Goal: Information Seeking & Learning: Find specific fact

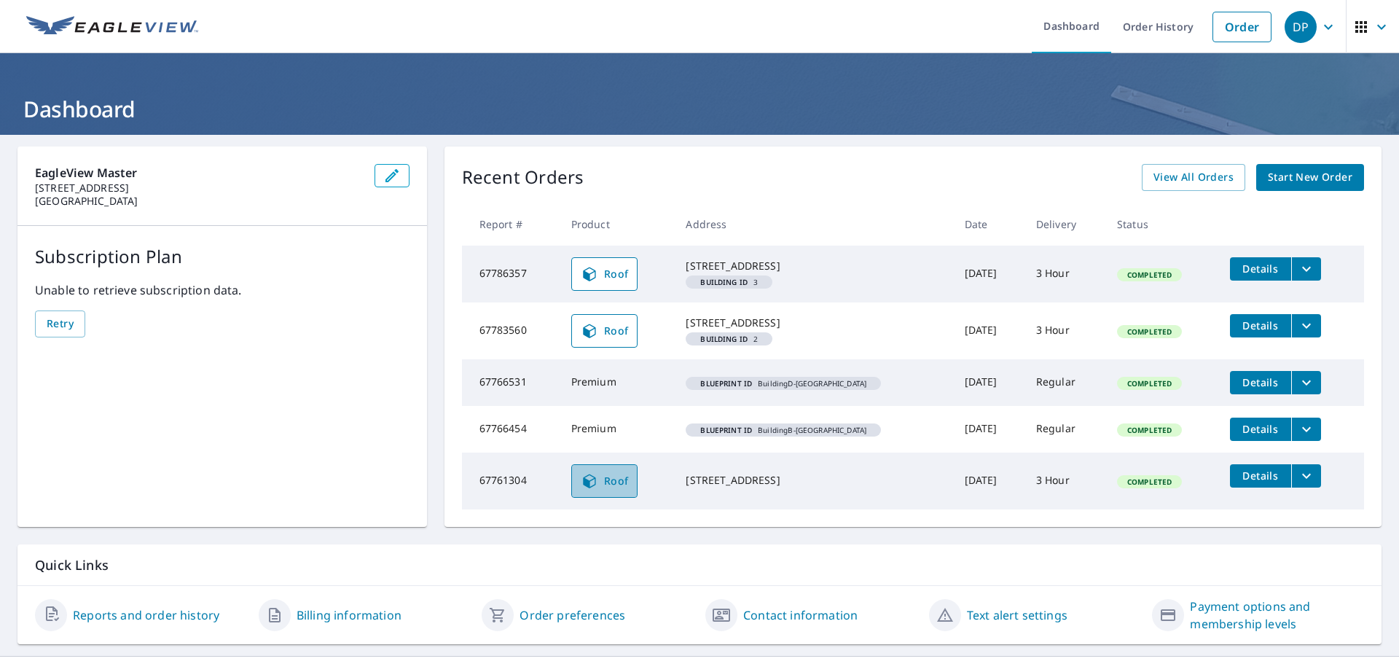
click at [613, 498] on link "Roof" at bounding box center [604, 481] width 67 height 34
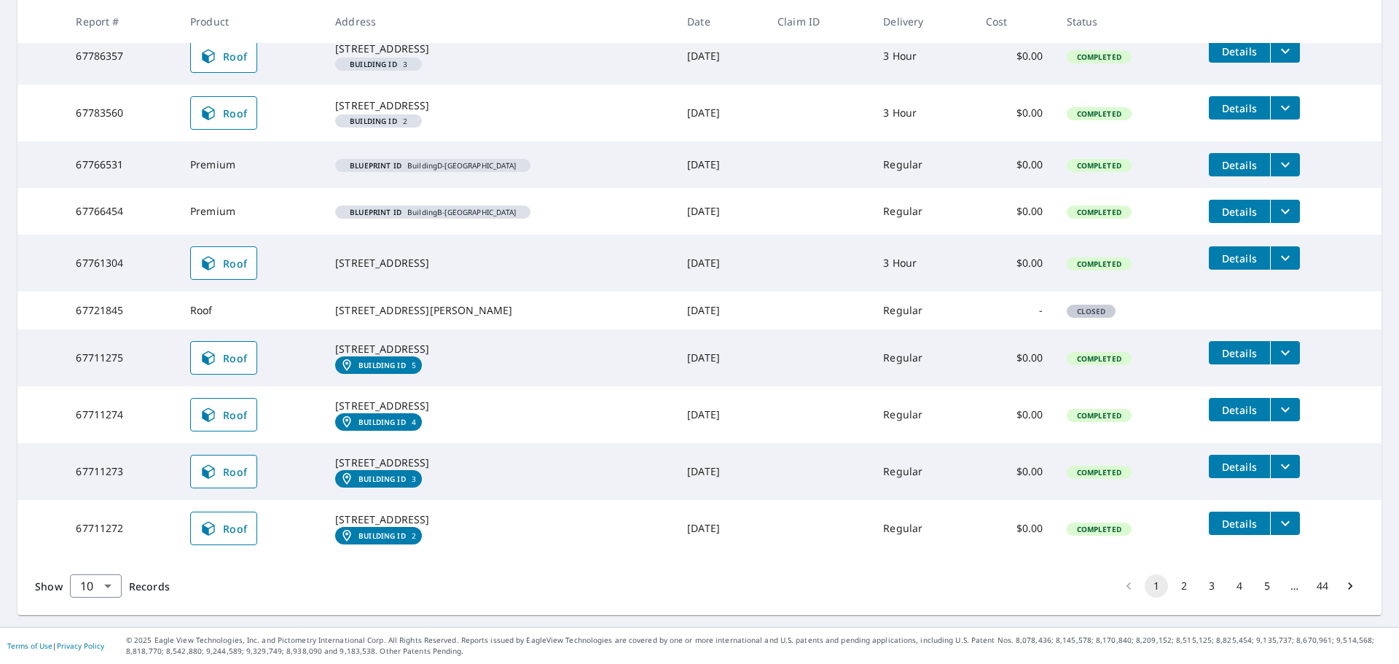
scroll to position [383, 0]
click at [236, 349] on span "Roof" at bounding box center [224, 357] width 48 height 17
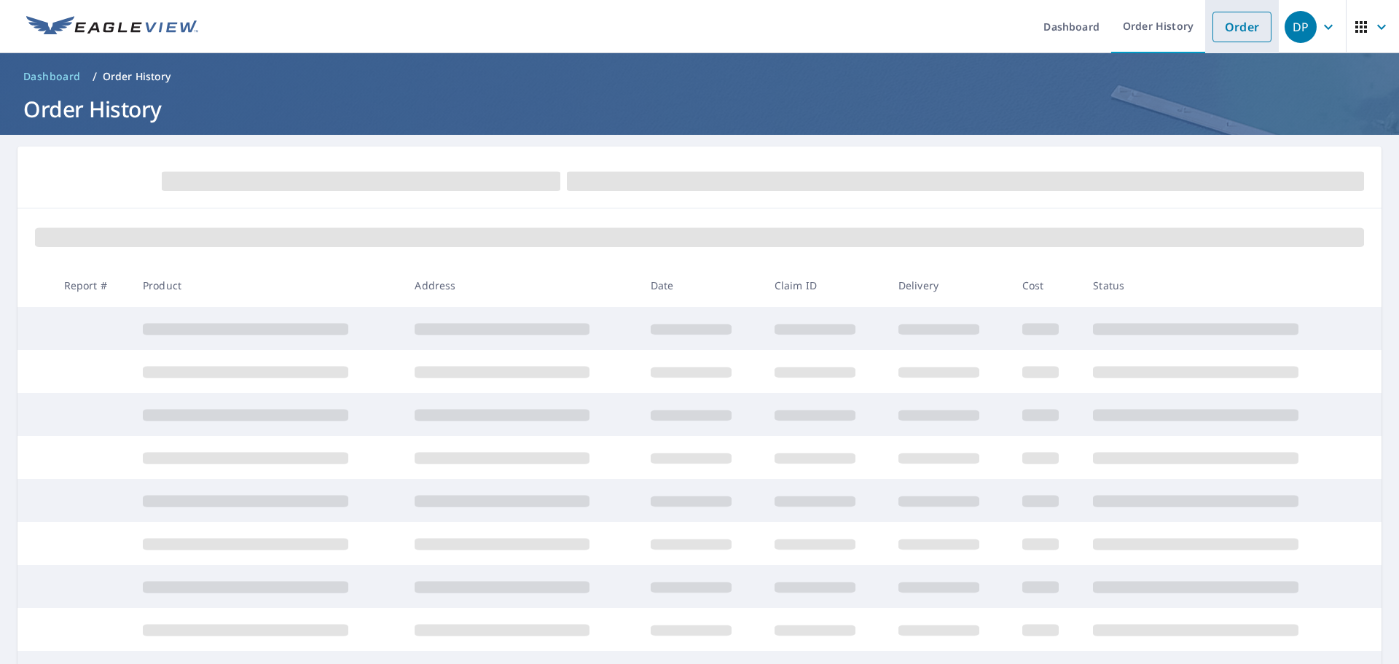
click at [1240, 29] on link "Order" at bounding box center [1242, 27] width 59 height 31
click at [319, 83] on ol "Dashboard / Order History" at bounding box center [699, 76] width 1364 height 23
click at [1237, 32] on link "Order" at bounding box center [1242, 27] width 59 height 31
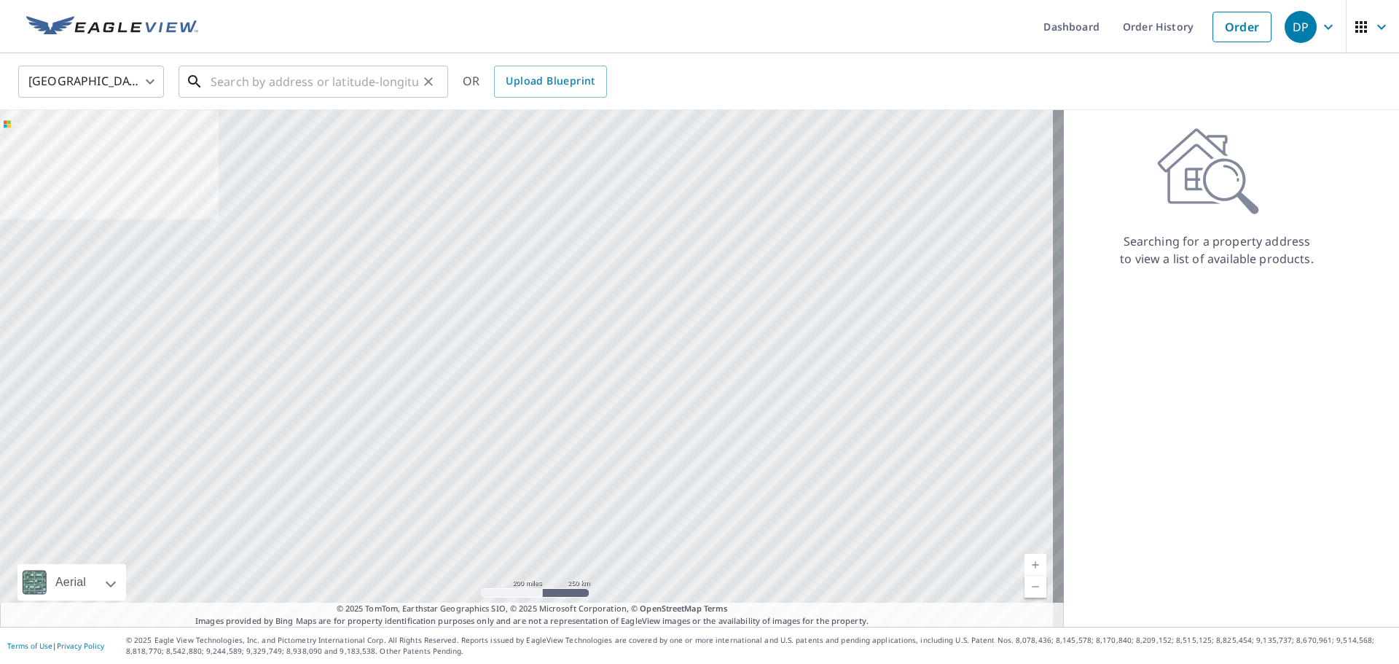
click at [388, 82] on input "text" at bounding box center [315, 81] width 208 height 41
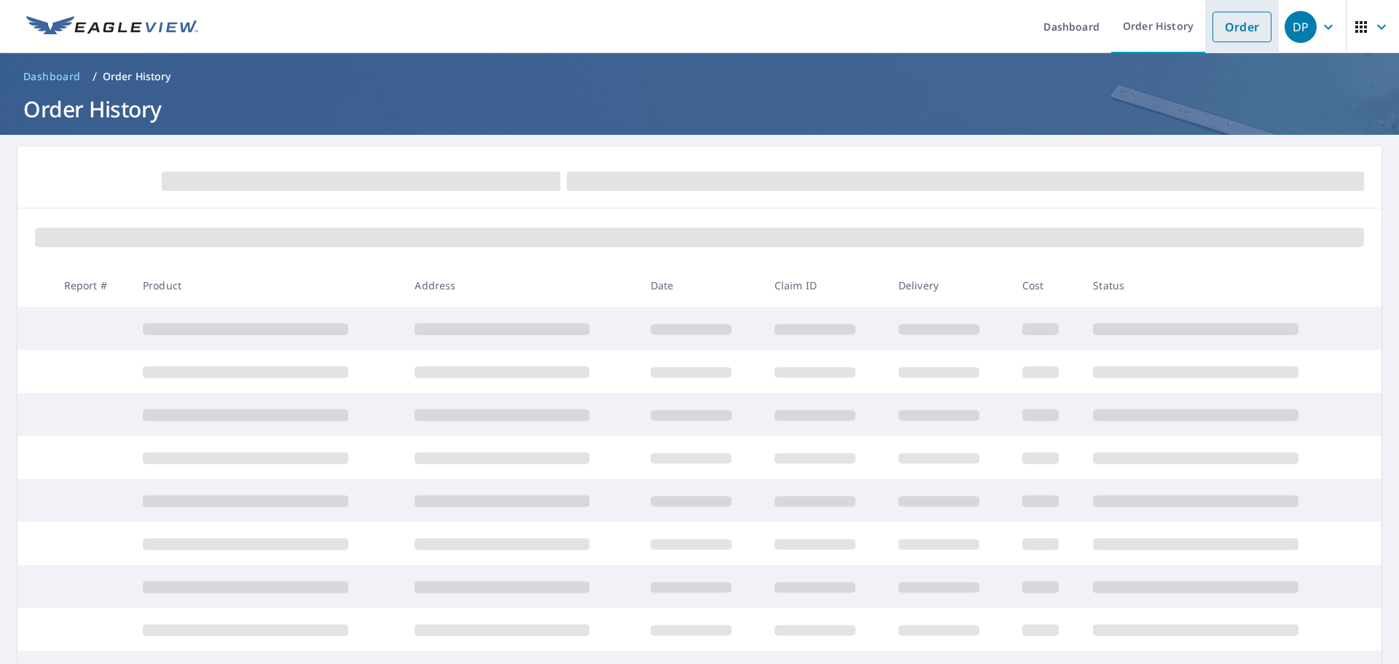
click at [1235, 36] on link "Order" at bounding box center [1242, 27] width 59 height 31
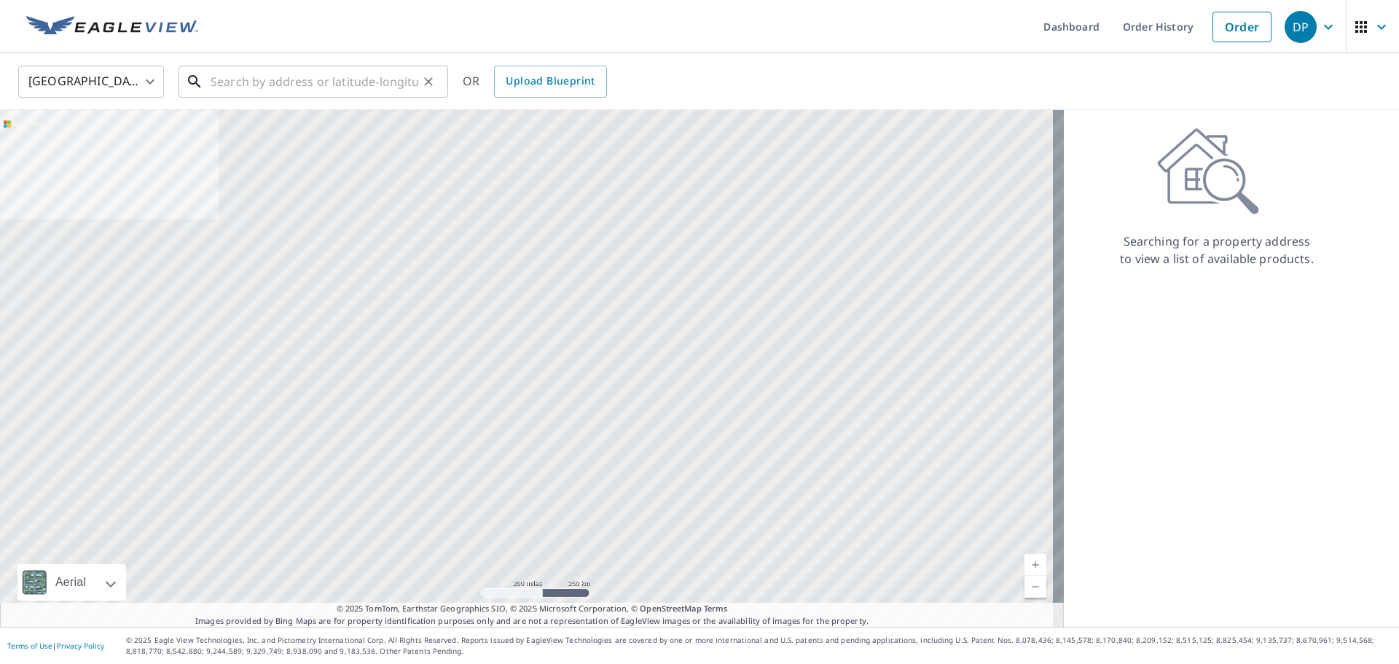
click at [385, 77] on input "text" at bounding box center [315, 81] width 208 height 41
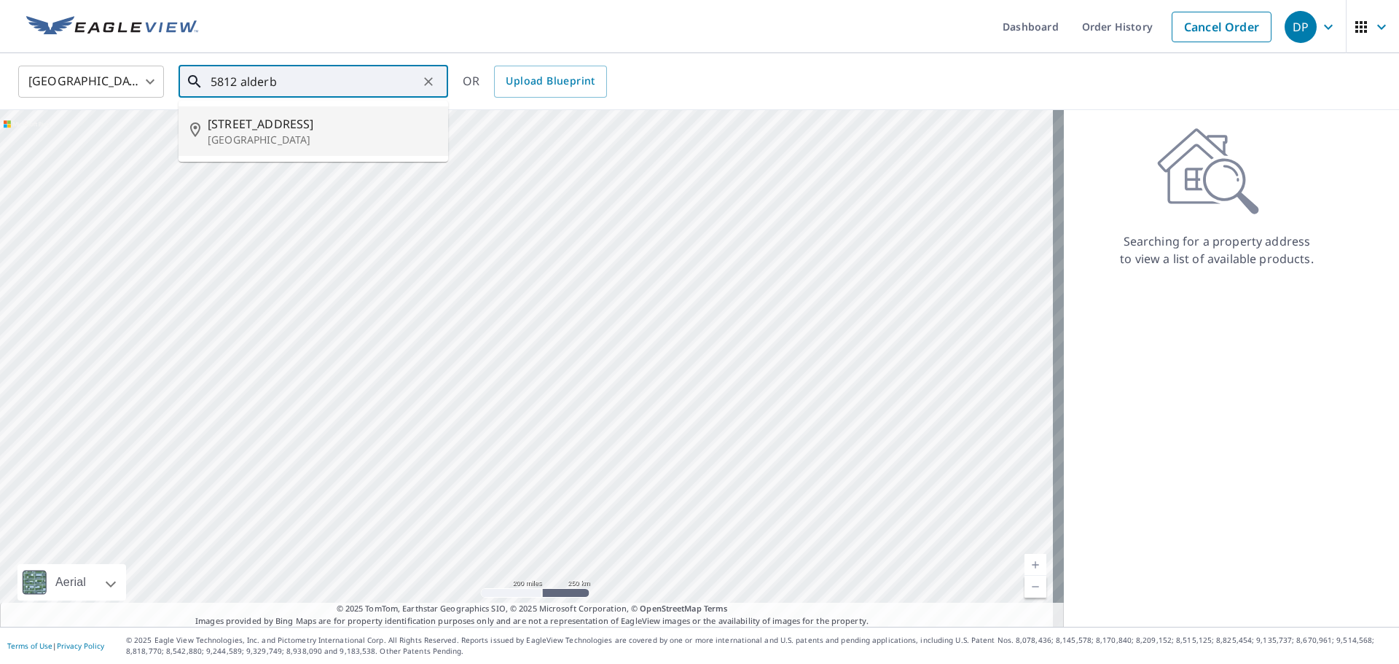
click at [289, 142] on p "[GEOGRAPHIC_DATA]" at bounding box center [322, 140] width 229 height 15
type input "[STREET_ADDRESS]"
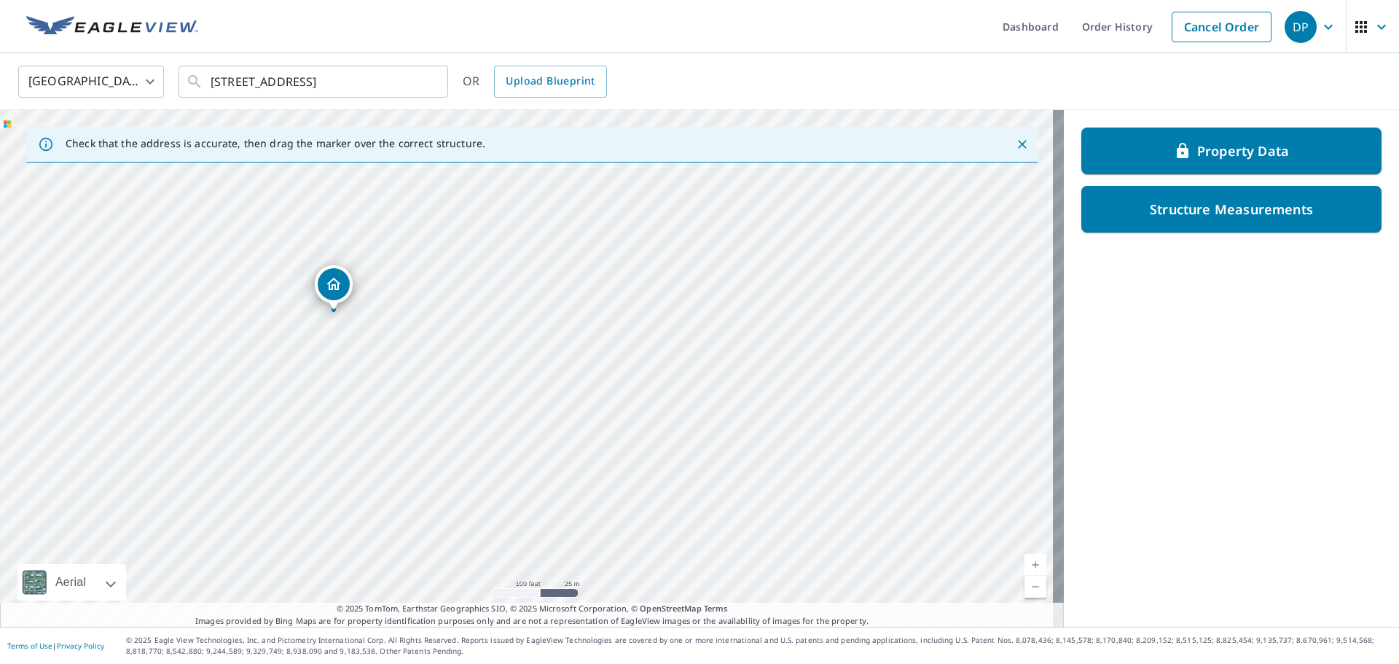
drag, startPoint x: 512, startPoint y: 393, endPoint x: 693, endPoint y: 372, distance: 181.9
click at [652, 408] on div "[STREET_ADDRESS]" at bounding box center [532, 368] width 1064 height 517
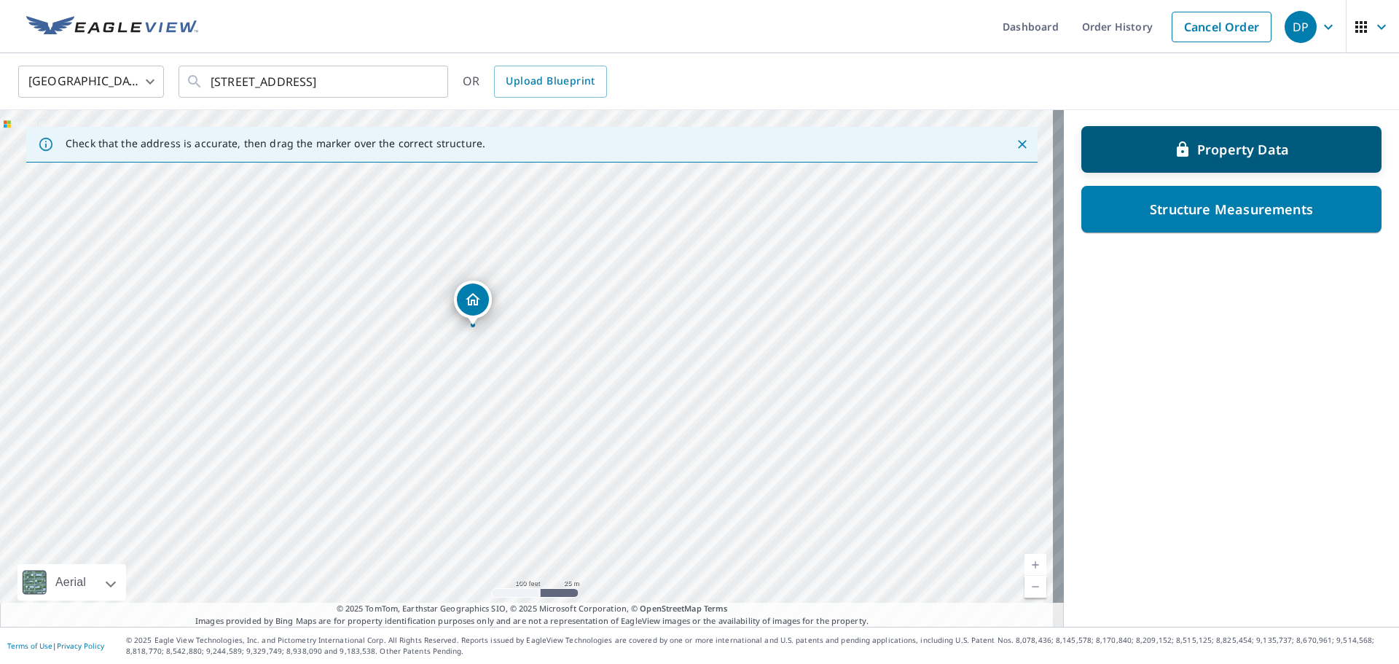
click at [1261, 144] on p "Property Data" at bounding box center [1243, 149] width 92 height 17
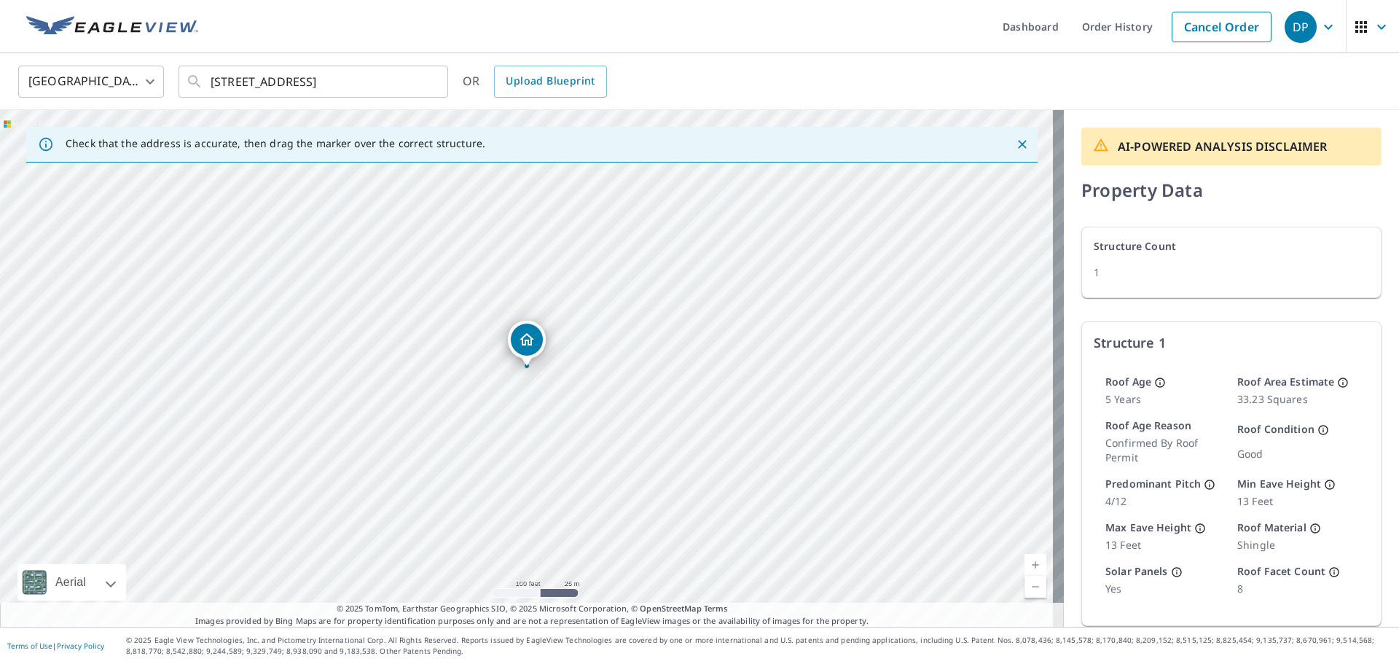
scroll to position [67, 0]
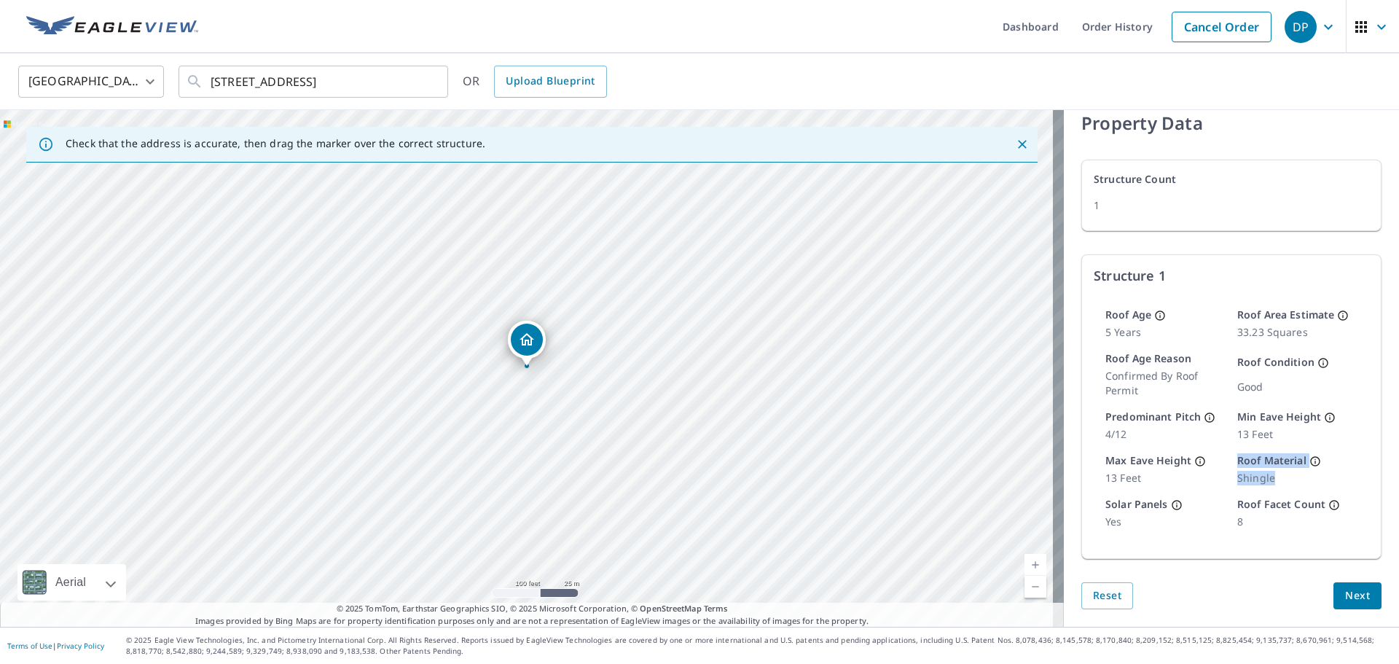
drag, startPoint x: 1258, startPoint y: 474, endPoint x: 1210, endPoint y: 477, distance: 48.2
click at [1210, 477] on div "Roof Age [DEMOGRAPHIC_DATA] years Roof Area Estimate 33.23 Squares Roof Age Rea…" at bounding box center [1231, 418] width 275 height 245
drag, startPoint x: 1283, startPoint y: 480, endPoint x: 1225, endPoint y: 478, distance: 57.6
click at [1282, 480] on p "shingle" at bounding box center [1297, 478] width 120 height 15
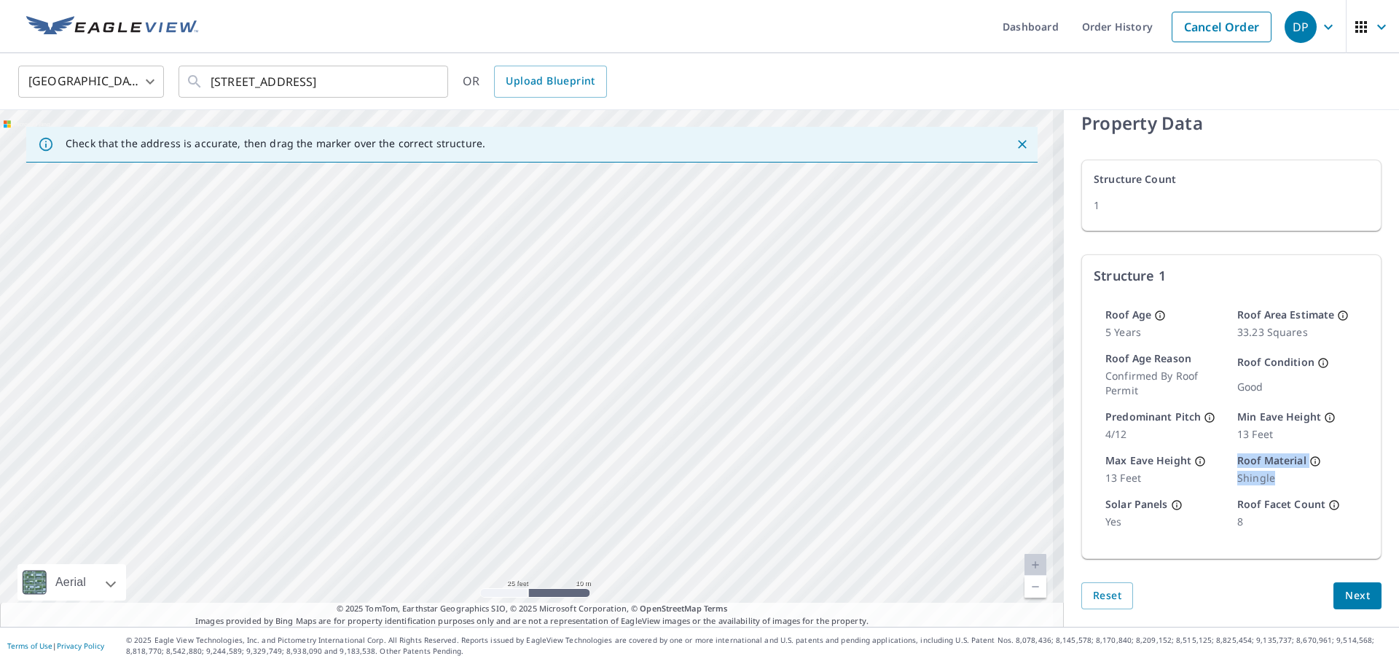
drag, startPoint x: 566, startPoint y: 402, endPoint x: 824, endPoint y: 429, distance: 260.0
click at [824, 431] on div "[STREET_ADDRESS]" at bounding box center [532, 368] width 1064 height 517
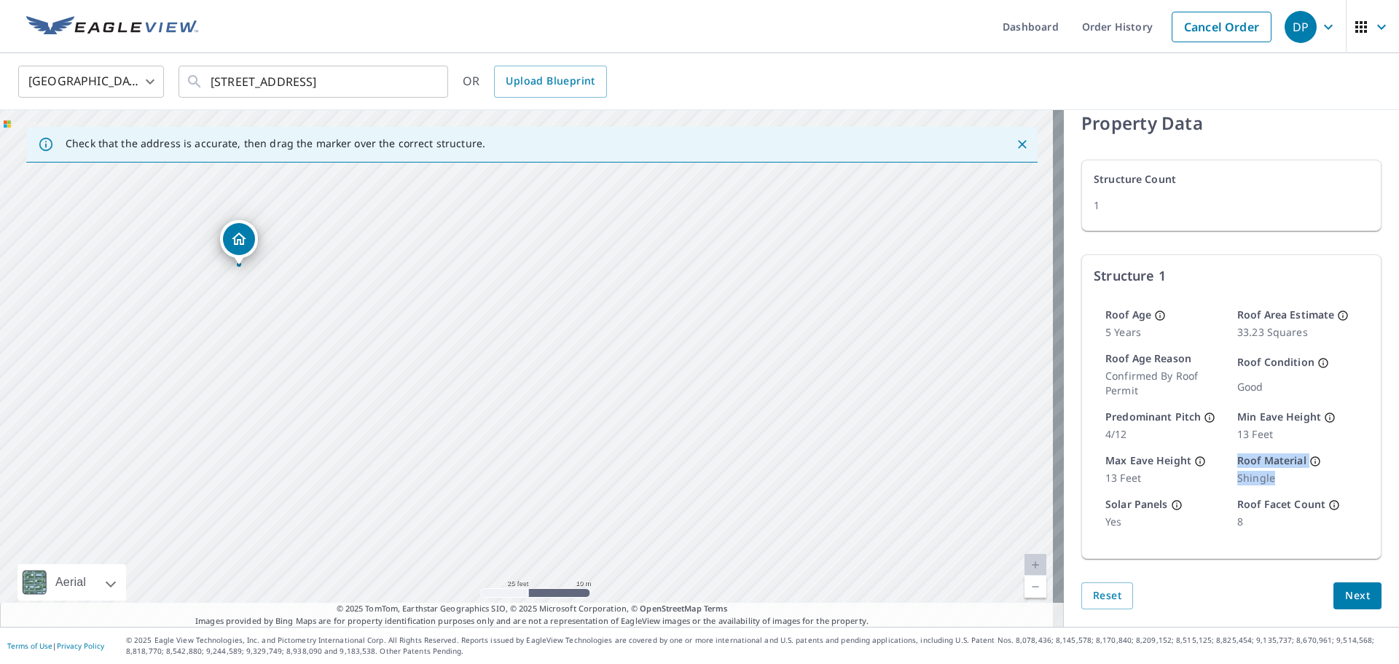
click at [790, 429] on div "[STREET_ADDRESS]" at bounding box center [532, 368] width 1064 height 517
drag, startPoint x: 791, startPoint y: 369, endPoint x: 849, endPoint y: 399, distance: 65.5
click at [849, 399] on div "[STREET_ADDRESS]" at bounding box center [532, 368] width 1064 height 517
drag, startPoint x: 523, startPoint y: 292, endPoint x: 646, endPoint y: 319, distance: 126.2
click at [646, 319] on div "[STREET_ADDRESS]" at bounding box center [532, 368] width 1064 height 517
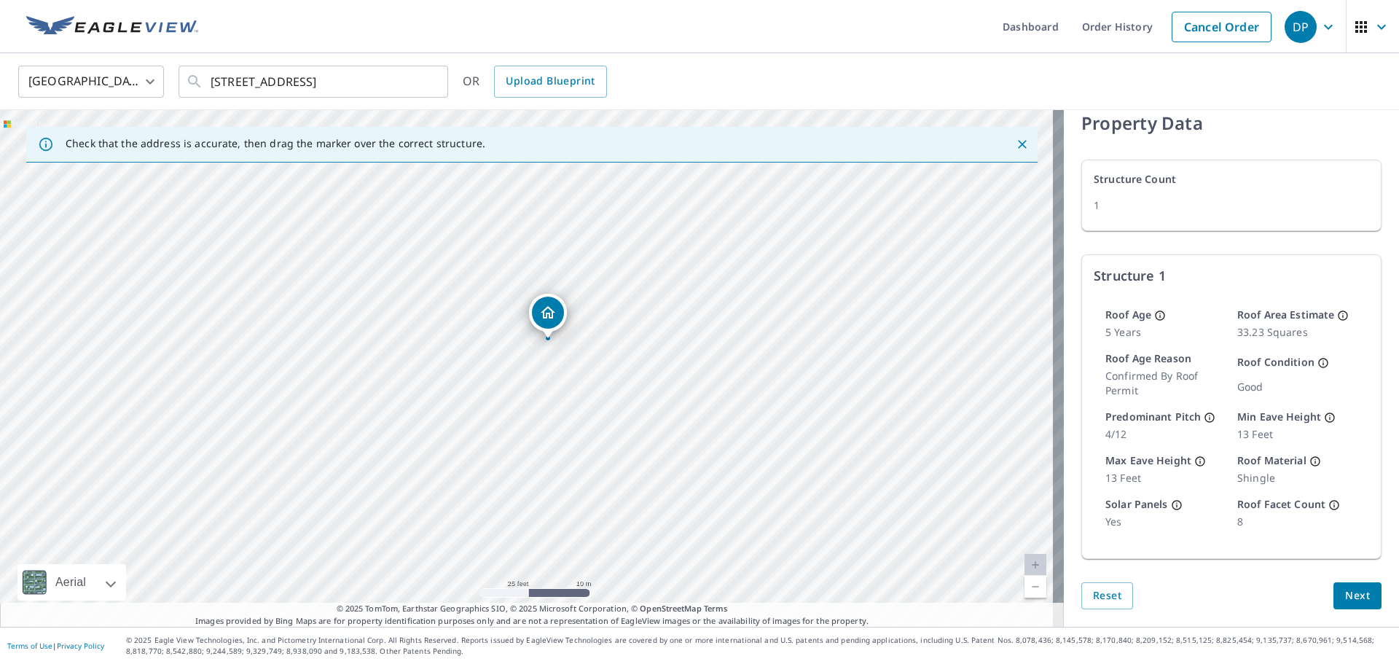
click at [932, 34] on ul "Dashboard Order History Cancel Order" at bounding box center [743, 26] width 1072 height 53
